Goal: Download file/media

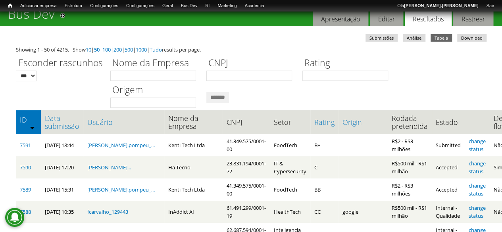
scroll to position [40, 0]
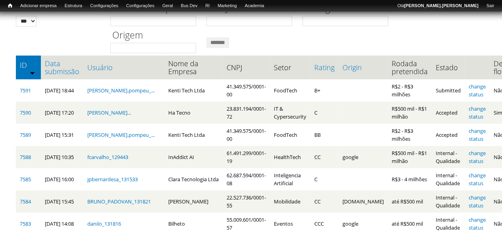
scroll to position [69, 0]
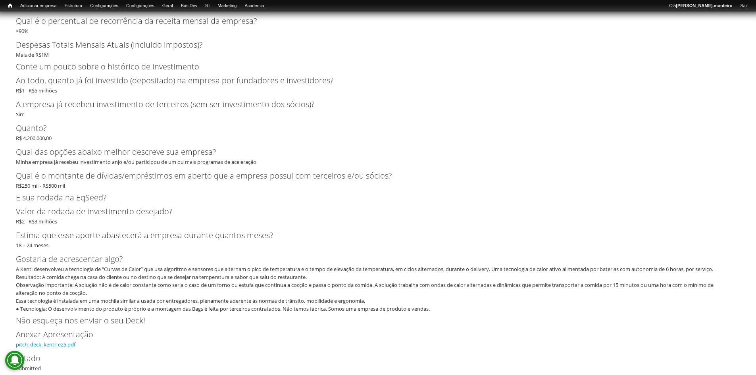
scroll to position [1667, 0]
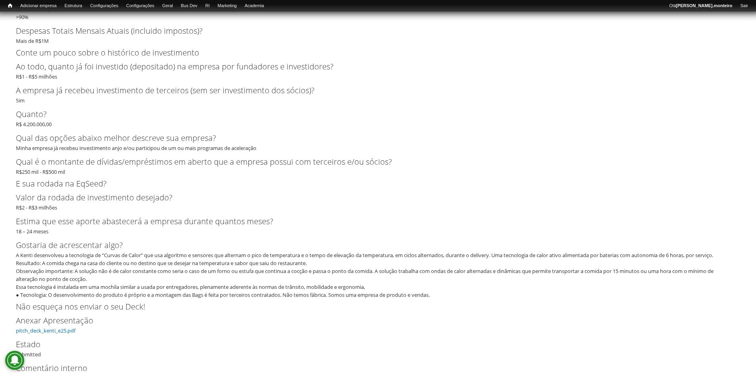
drag, startPoint x: 52, startPoint y: 330, endPoint x: 64, endPoint y: 322, distance: 14.6
click at [52, 232] on link "pitch_deck_kenti_e25.pdf" at bounding box center [46, 330] width 60 height 7
